Goal: Task Accomplishment & Management: Use online tool/utility

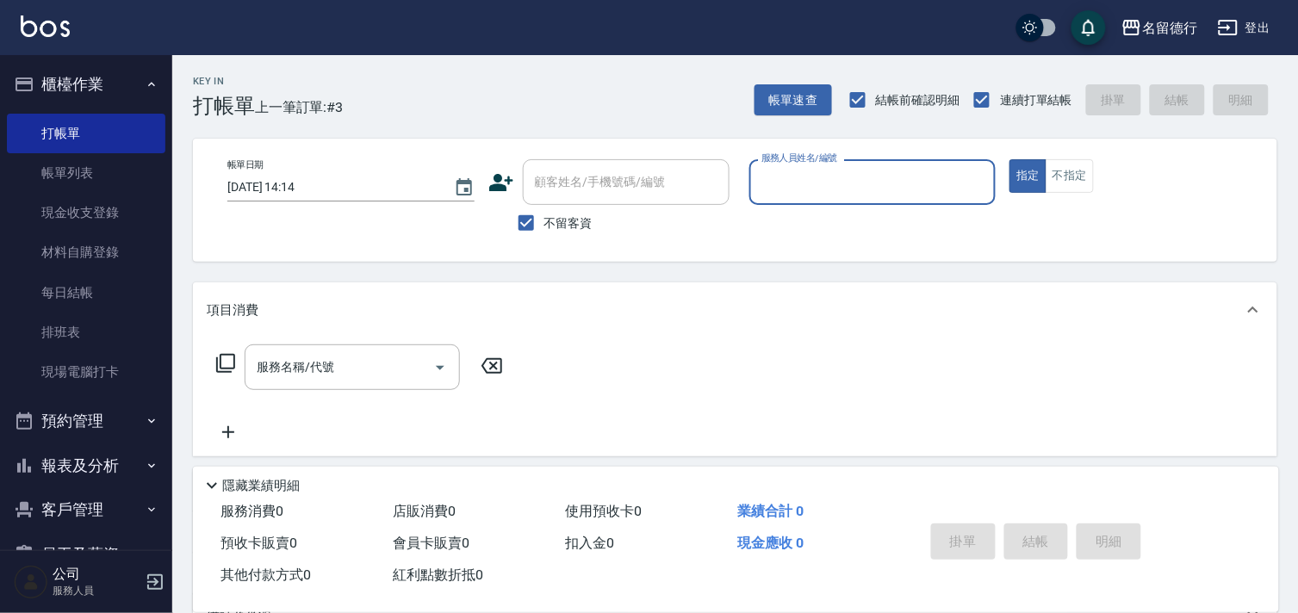
click at [831, 186] on input "服務人員姓名/編號" at bounding box center [873, 182] width 232 height 30
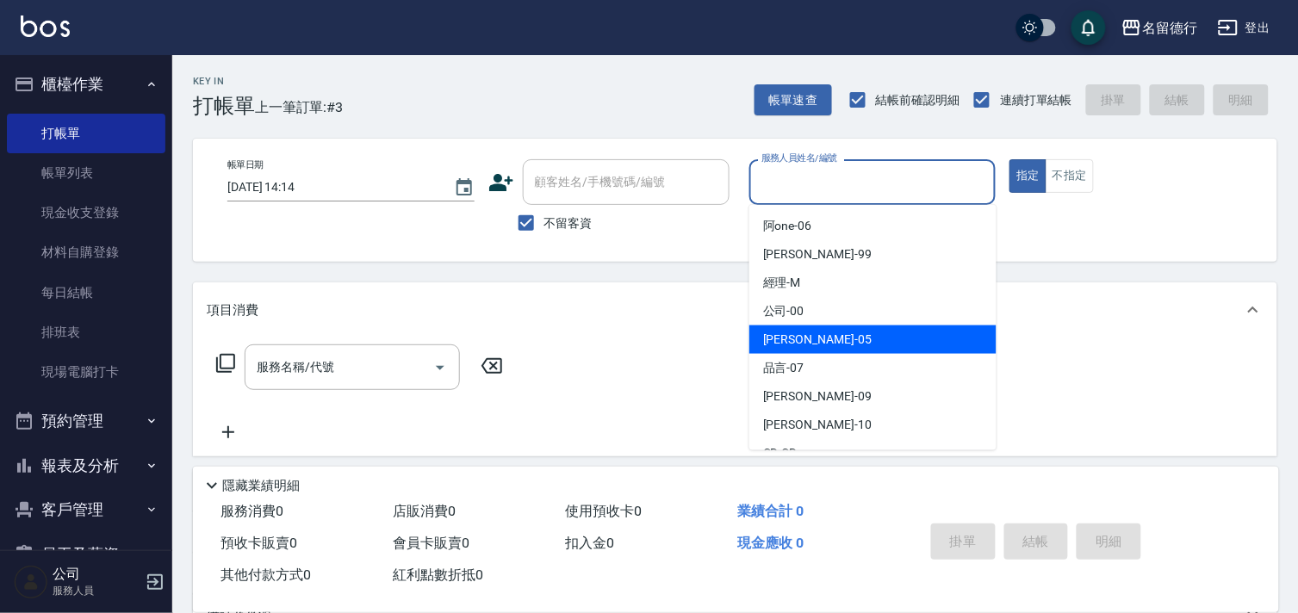
click at [833, 346] on div "[PERSON_NAME]-05" at bounding box center [872, 340] width 247 height 28
type input "[PERSON_NAME]-05"
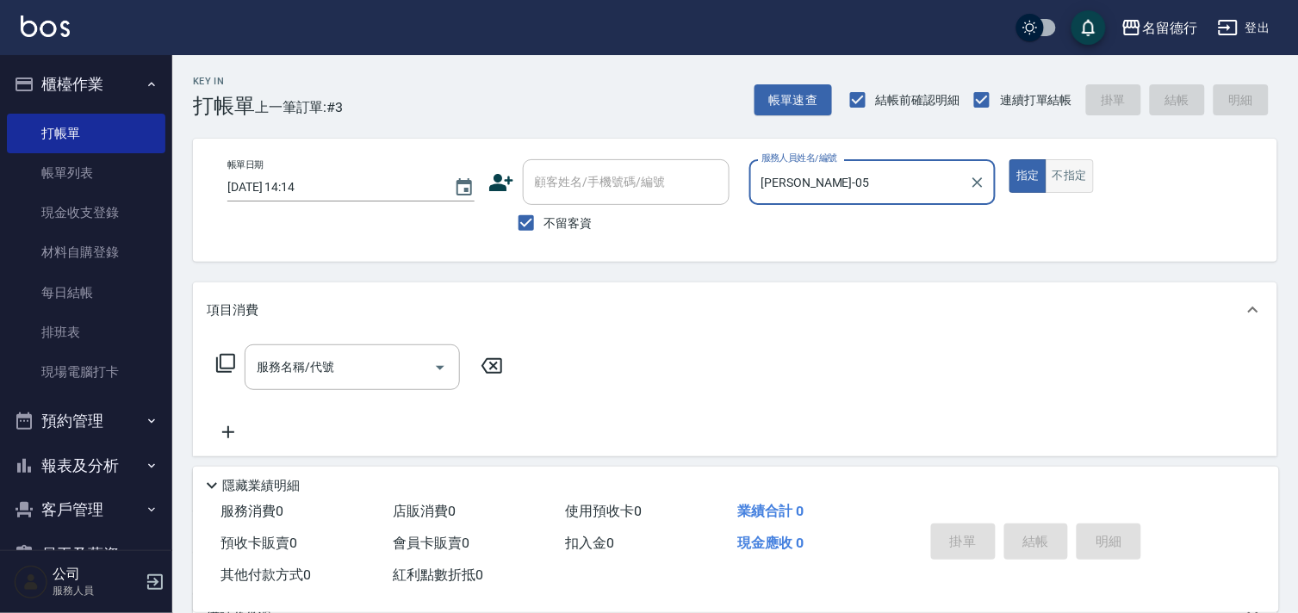
click at [1066, 183] on button "不指定" at bounding box center [1070, 176] width 48 height 34
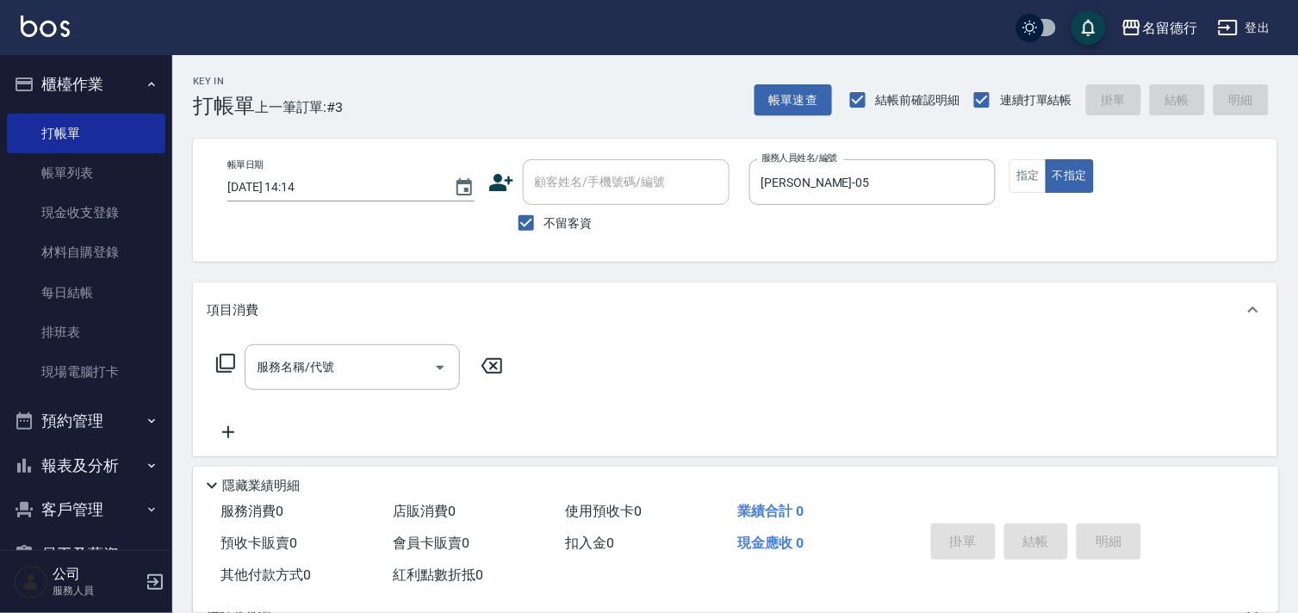
click at [219, 380] on div "服務名稱/代號 服務名稱/代號" at bounding box center [360, 367] width 307 height 46
click at [220, 375] on div "服務名稱/代號 服務名稱/代號" at bounding box center [360, 367] width 307 height 46
click at [227, 354] on icon at bounding box center [225, 363] width 19 height 19
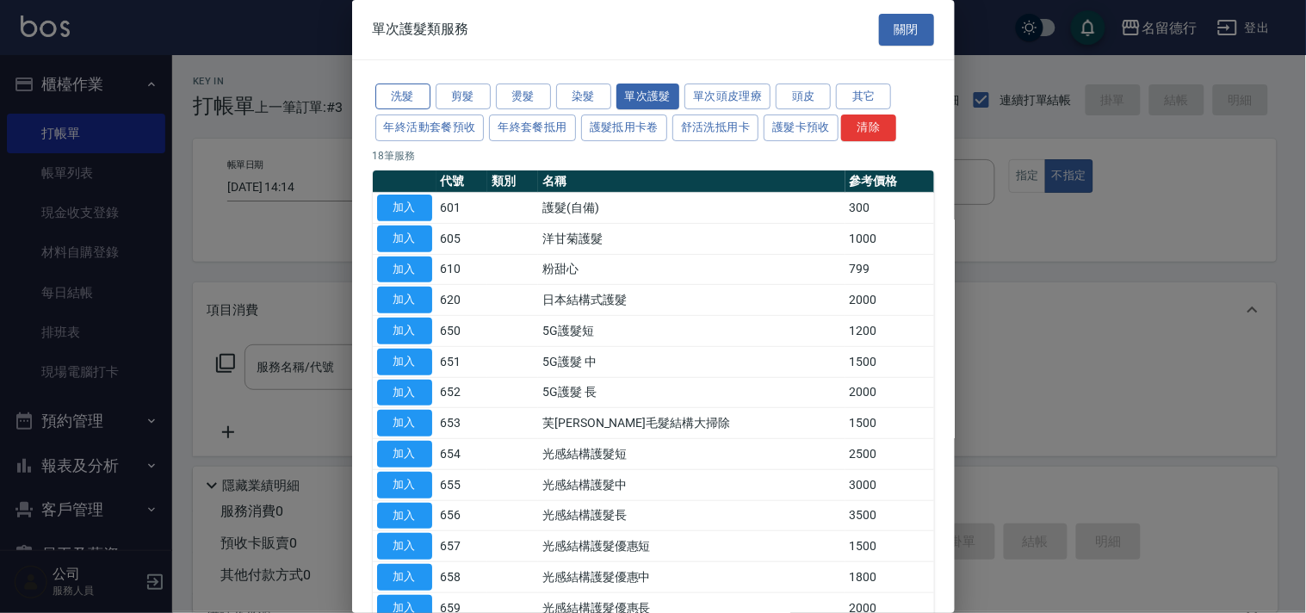
click at [407, 88] on button "洗髮" at bounding box center [402, 97] width 55 height 27
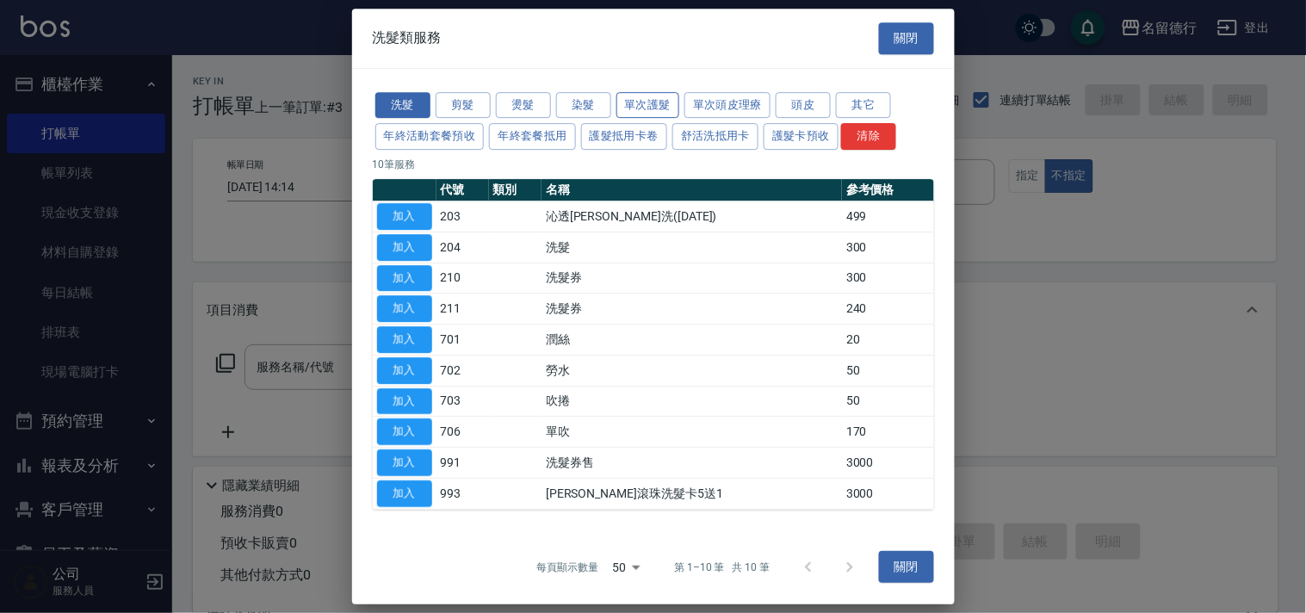
click at [649, 115] on button "單次護髮" at bounding box center [649, 105] width 64 height 27
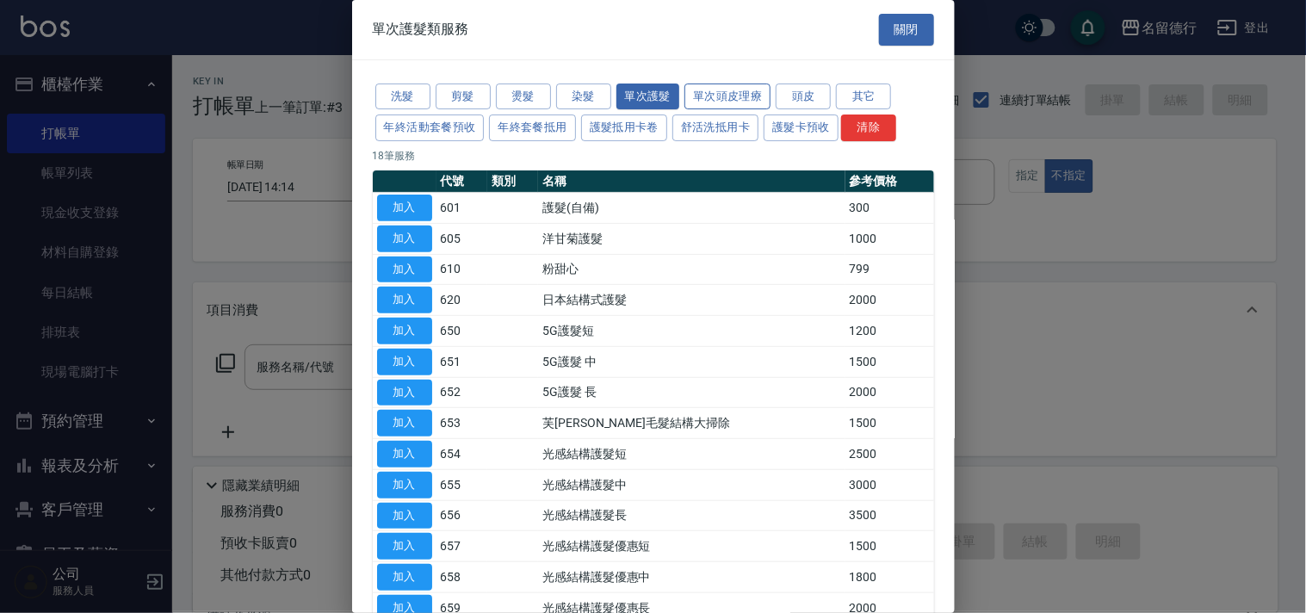
click at [746, 103] on button "單次頭皮理療" at bounding box center [728, 97] width 86 height 27
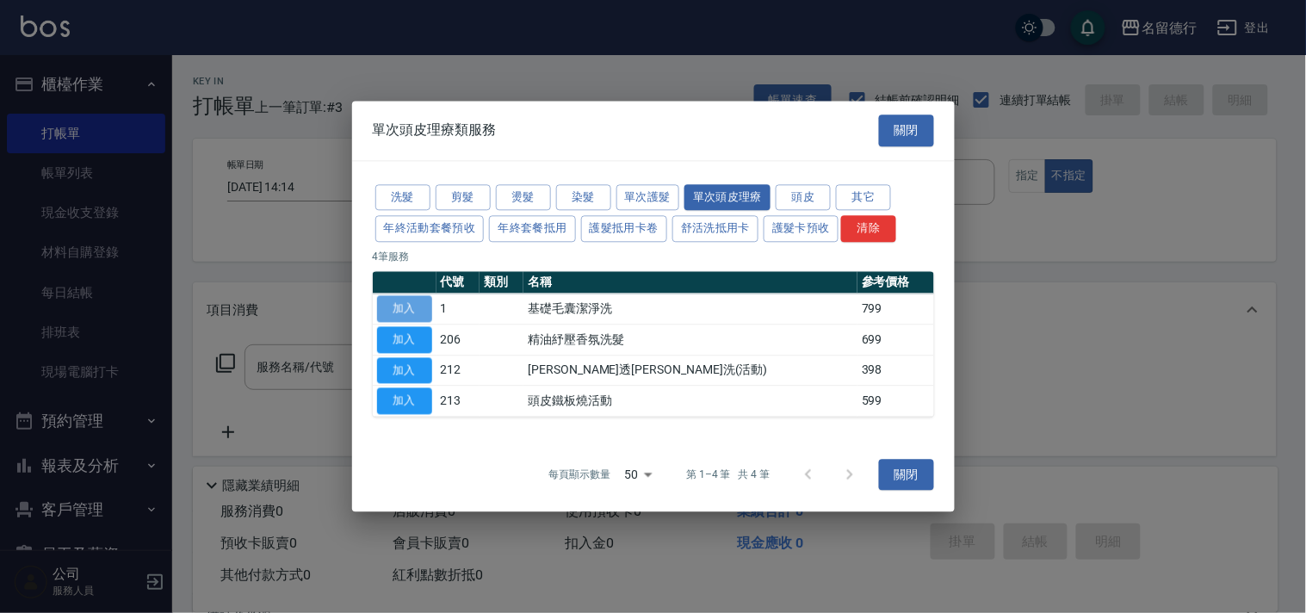
click at [401, 314] on button "加入" at bounding box center [404, 308] width 55 height 27
type input "基礎毛囊潔淨洗(1)"
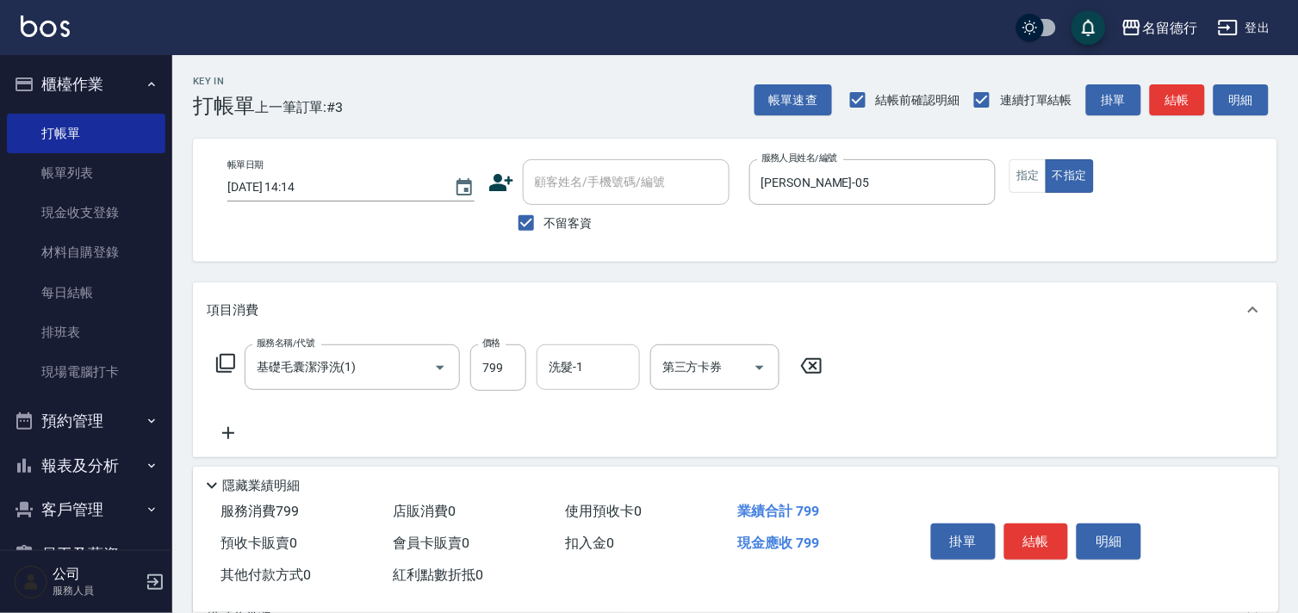
click at [616, 368] on input "洗髮-1" at bounding box center [588, 367] width 88 height 30
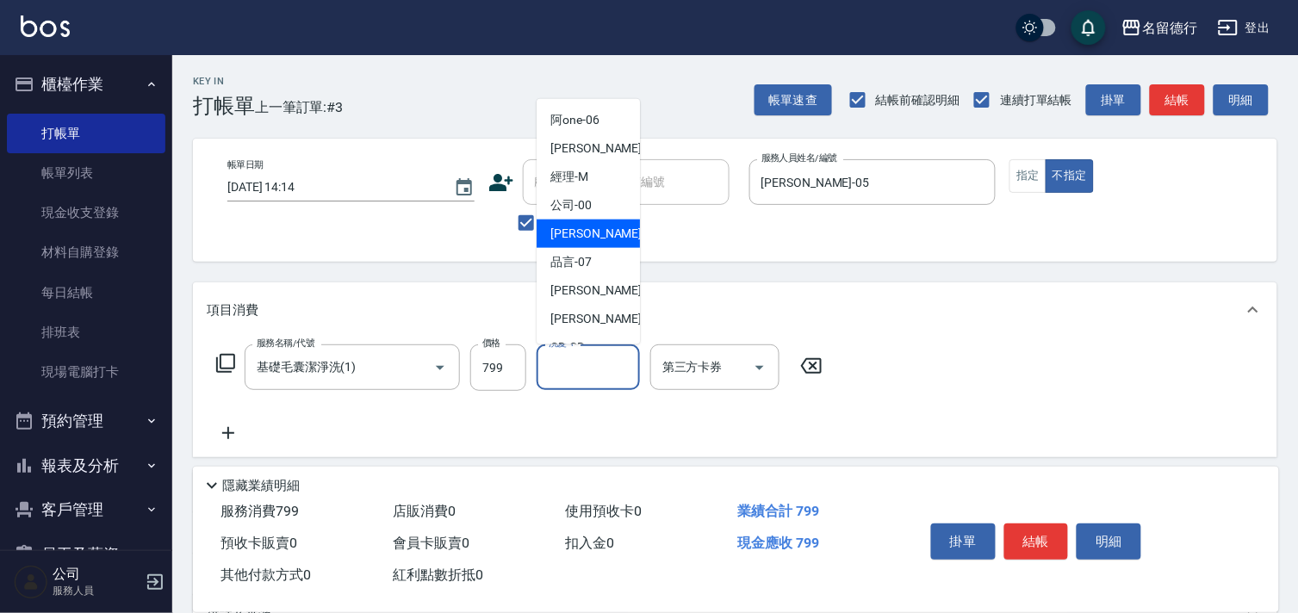
click at [617, 236] on div "[PERSON_NAME]-05" at bounding box center [588, 234] width 103 height 28
type input "[PERSON_NAME]-05"
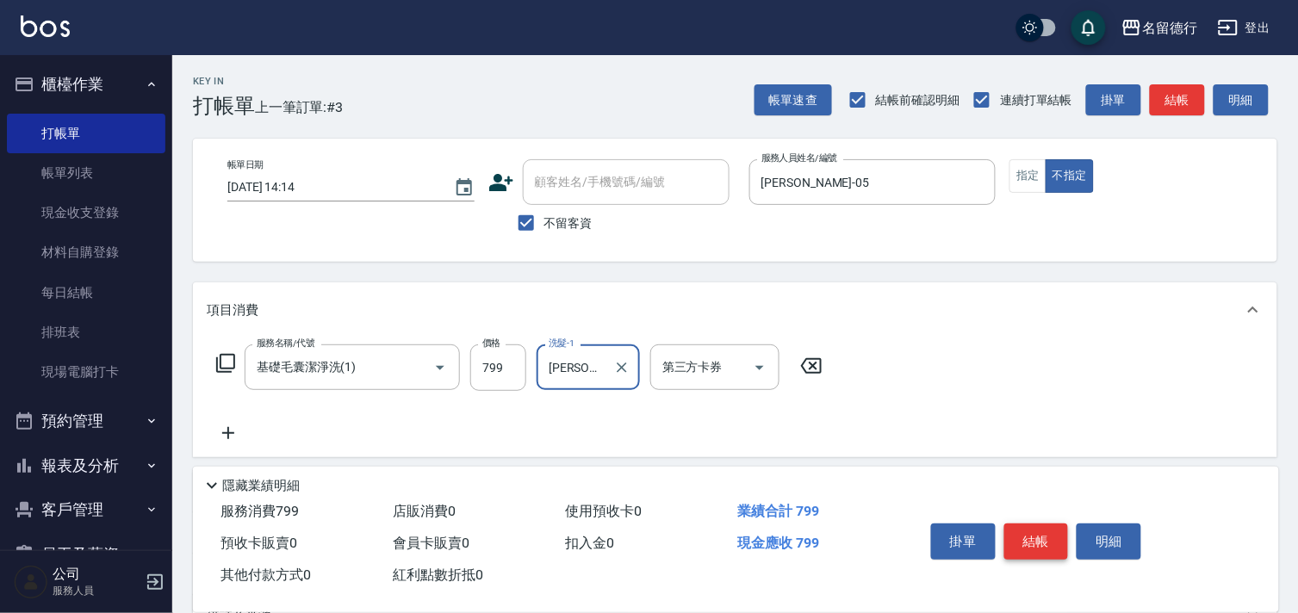
click at [1052, 538] on button "結帳" at bounding box center [1036, 542] width 65 height 36
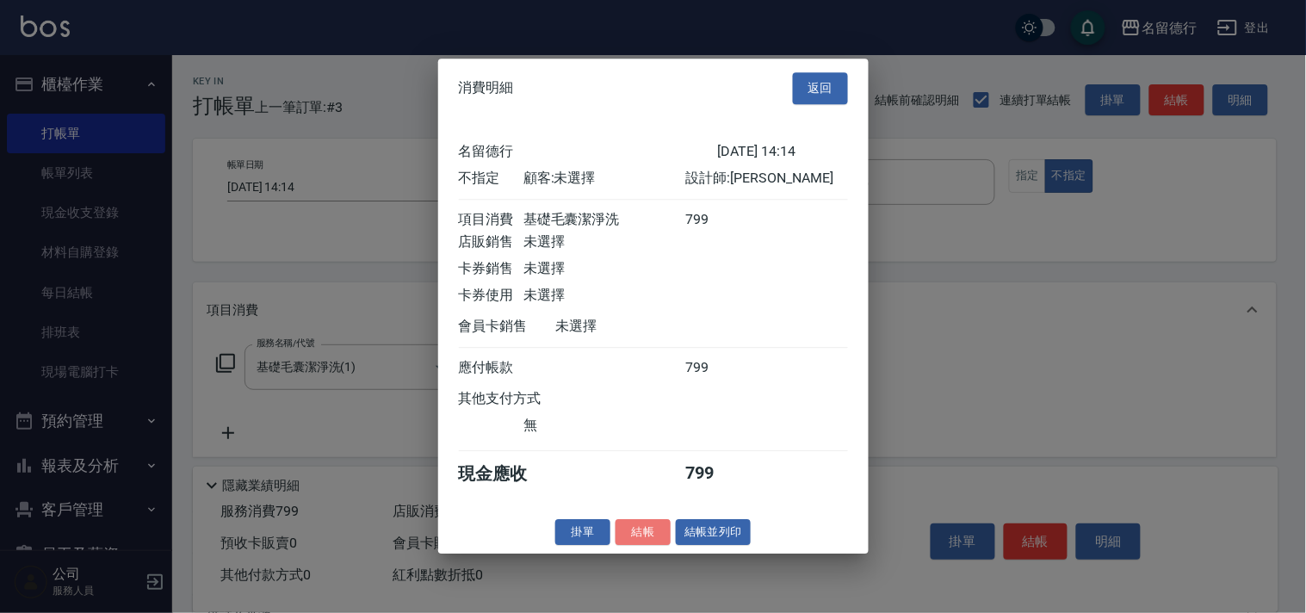
drag, startPoint x: 637, startPoint y: 548, endPoint x: 647, endPoint y: 544, distance: 10.1
click at [638, 546] on button "結帳" at bounding box center [643, 532] width 55 height 27
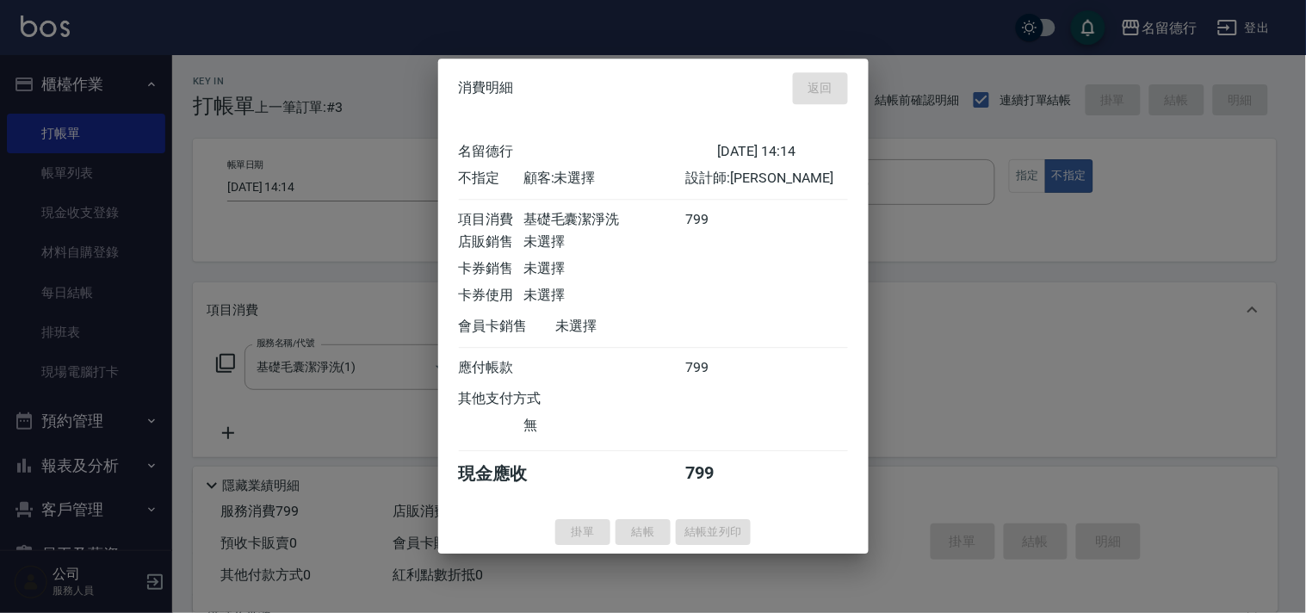
type input "[DATE] 16:16"
